Goal: Task Accomplishment & Management: Manage account settings

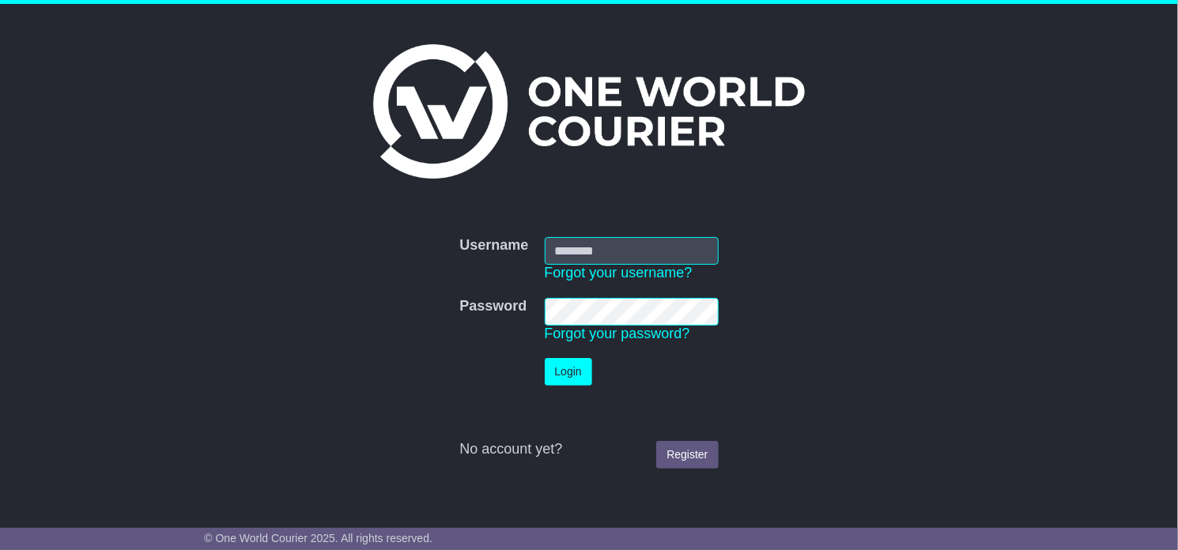
click at [634, 247] on input "Username" at bounding box center [632, 251] width 174 height 28
type input "**********"
click at [545, 358] on button "Login" at bounding box center [568, 372] width 47 height 28
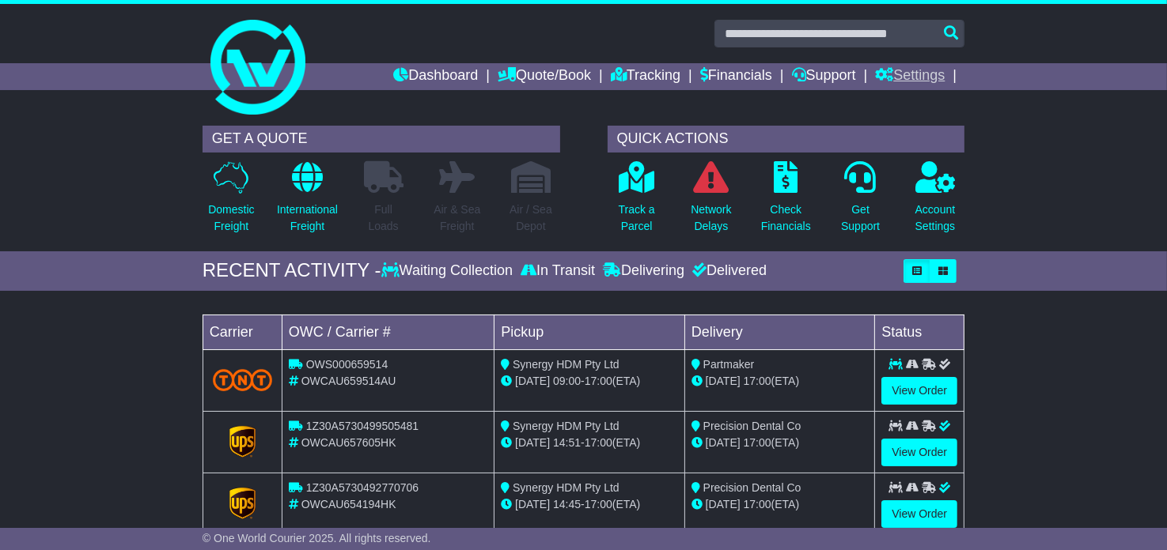
click at [914, 72] on link "Settings" at bounding box center [910, 76] width 70 height 27
click at [915, 75] on link "Settings" at bounding box center [910, 76] width 70 height 27
click at [920, 93] on div "Settings Address Book" at bounding box center [938, 112] width 127 height 44
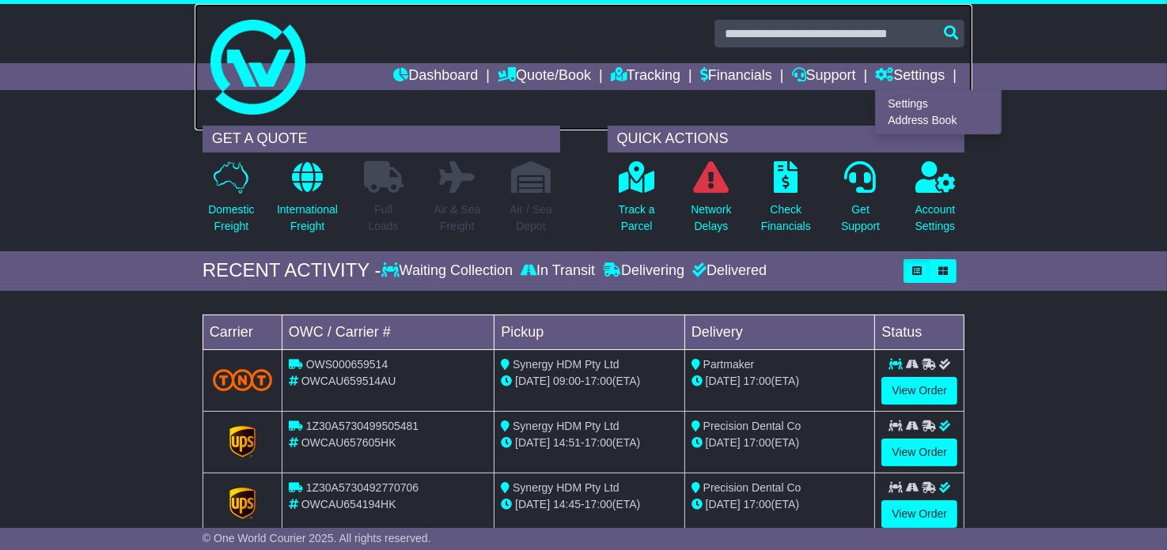
click at [920, 93] on link at bounding box center [583, 67] width 777 height 127
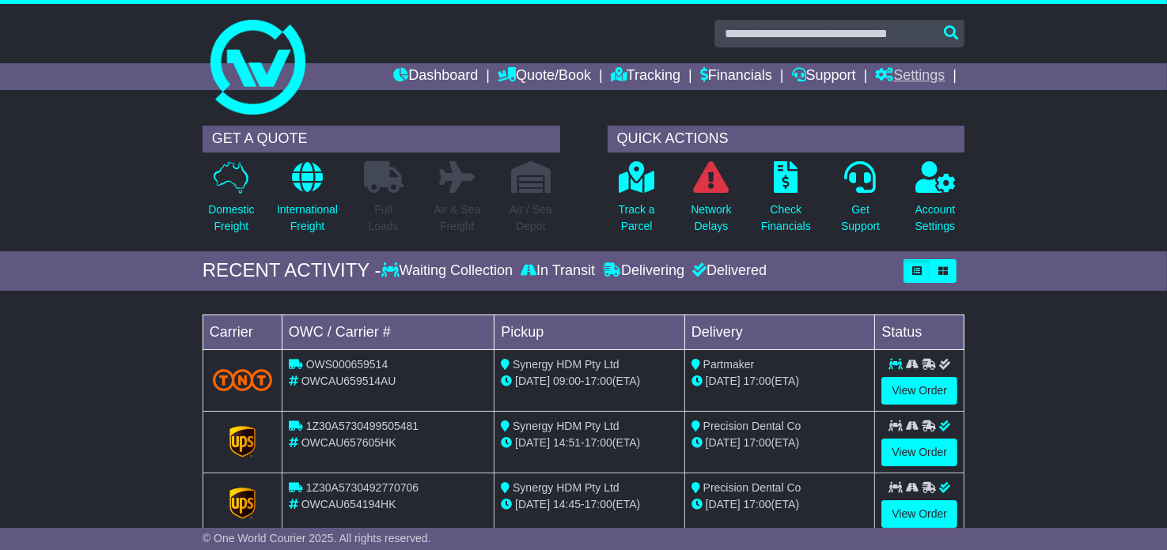
click at [913, 85] on link "Settings" at bounding box center [910, 76] width 70 height 27
click at [899, 100] on link "Settings" at bounding box center [937, 103] width 125 height 17
